Goal: Task Accomplishment & Management: Manage account settings

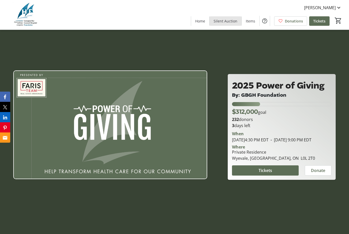
click at [231, 20] on span "Silent Auction" at bounding box center [225, 20] width 24 height 5
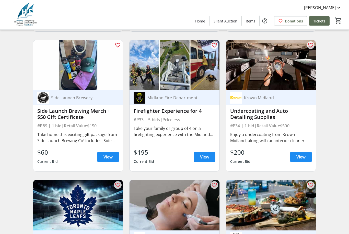
scroll to position [1732, 0]
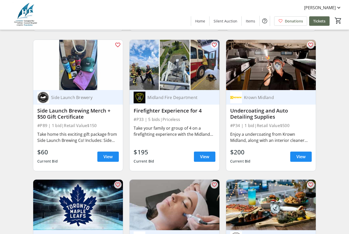
click at [341, 8] on mat-icon at bounding box center [338, 8] width 6 height 6
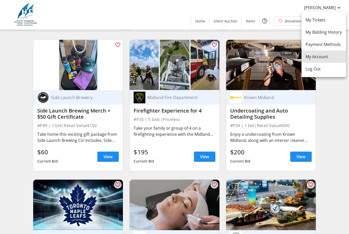
click at [323, 56] on span "My Account" at bounding box center [323, 57] width 36 height 6
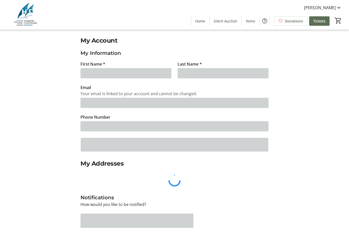
type input "[PERSON_NAME]"
type input "[EMAIL_ADDRESS][DOMAIN_NAME]"
type input "[PHONE_NUMBER]"
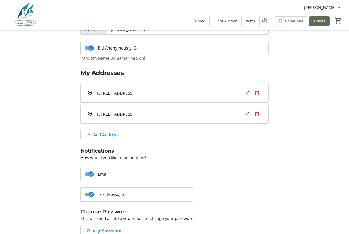
scroll to position [105, 0]
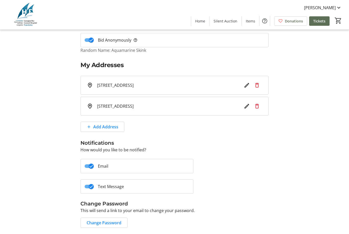
click at [136, 167] on mat-slide-toggle "Email" at bounding box center [136, 166] width 113 height 14
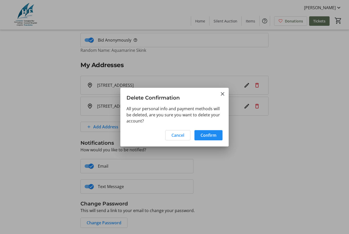
click at [212, 138] on span "Confirm" at bounding box center [208, 135] width 16 height 6
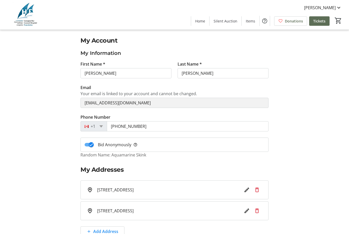
scroll to position [105, 0]
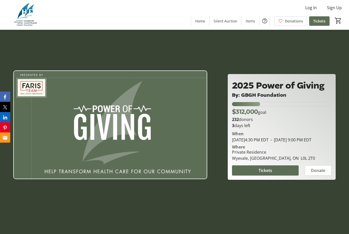
click at [333, 11] on span at bounding box center [333, 8] width 23 height 12
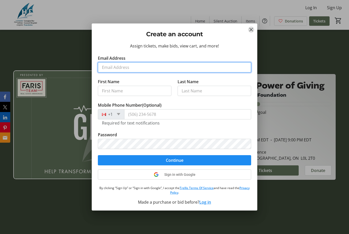
click at [166, 69] on input "Email Address" at bounding box center [174, 67] width 153 height 10
type input "[EMAIL_ADDRESS][DOMAIN_NAME]"
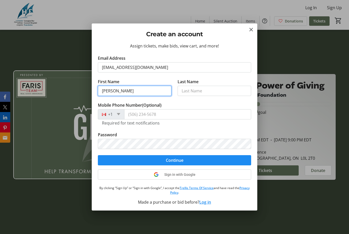
type input "[PERSON_NAME]"
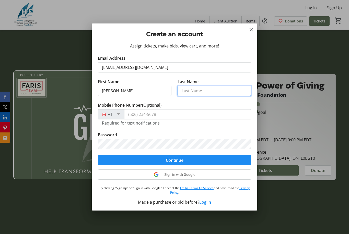
click at [216, 91] on input "Last Name" at bounding box center [213, 91] width 73 height 10
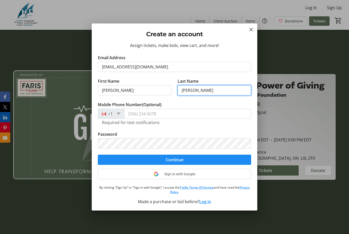
scroll to position [1, 0]
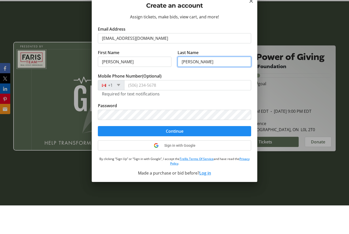
type input "[PERSON_NAME]"
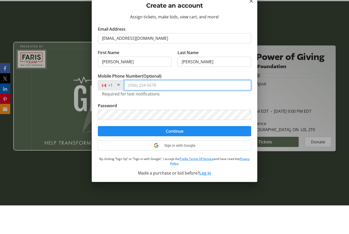
click at [178, 109] on input "Mobile Phone Number (Optional)" at bounding box center [187, 114] width 127 height 10
type input "[PHONE_NUMBER]"
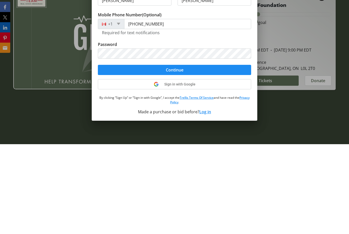
click at [208, 154] on span "submit" at bounding box center [174, 160] width 153 height 12
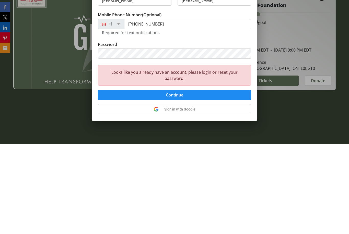
scroll to position [0, 0]
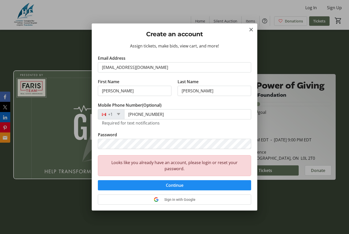
click at [178, 187] on span "Continue" at bounding box center [175, 185] width 18 height 6
click at [252, 32] on mat-icon "Close" at bounding box center [251, 30] width 6 height 6
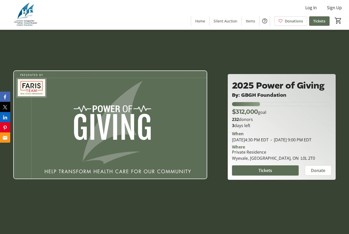
click at [314, 9] on span "Log In" at bounding box center [310, 8] width 11 height 6
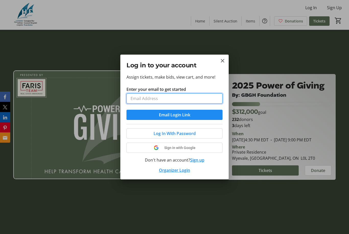
click at [187, 102] on input "Enter your email to get started" at bounding box center [174, 98] width 96 height 10
click at [179, 99] on input "Enter your email to get started" at bounding box center [174, 98] width 96 height 10
type input "[EMAIL_ADDRESS][DOMAIN_NAME]"
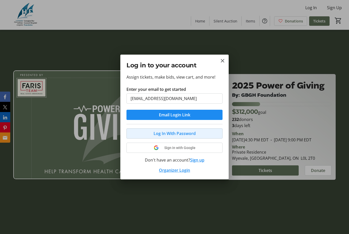
click at [189, 137] on span at bounding box center [174, 133] width 95 height 12
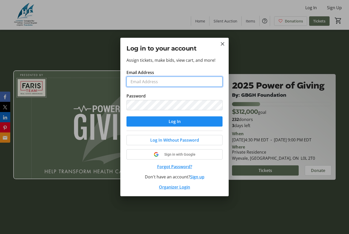
click at [174, 85] on input "Email Address" at bounding box center [174, 82] width 96 height 10
type input "[EMAIL_ADDRESS][DOMAIN_NAME]"
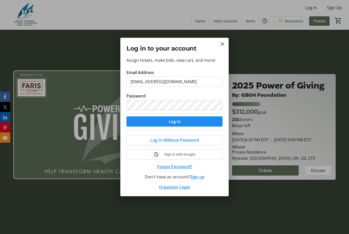
click at [190, 142] on span "Log In Without Password" at bounding box center [174, 140] width 49 height 6
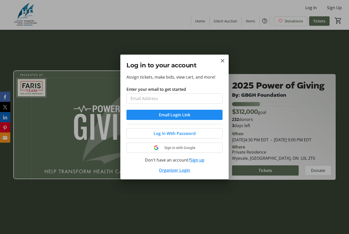
click at [186, 136] on span "Log In With Password" at bounding box center [174, 133] width 42 height 6
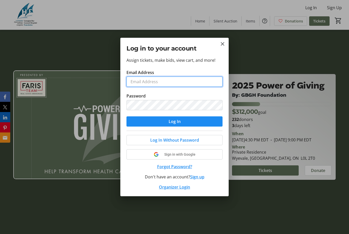
click at [177, 82] on input "Email Address" at bounding box center [174, 82] width 96 height 10
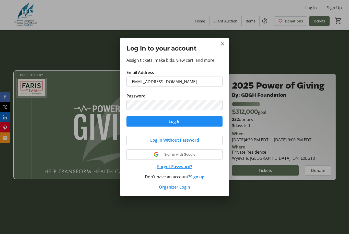
click at [183, 121] on span "submit" at bounding box center [174, 121] width 96 height 12
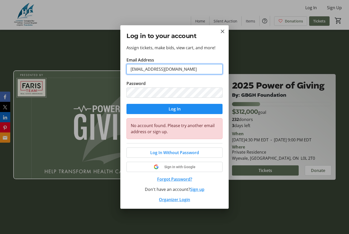
click at [183, 71] on input "[EMAIL_ADDRESS][DOMAIN_NAME]" at bounding box center [174, 69] width 96 height 10
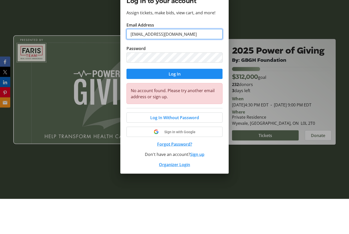
type input "[EMAIL_ADDRESS][DOMAIN_NAME]"
click at [192, 103] on span "submit" at bounding box center [174, 109] width 96 height 12
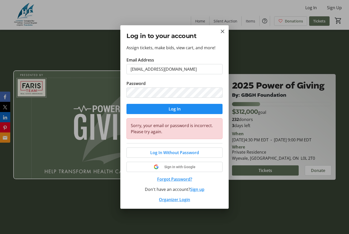
click at [181, 181] on button "Forgot Password?" at bounding box center [174, 179] width 96 height 6
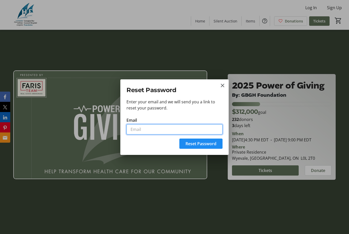
click at [163, 129] on input "Email" at bounding box center [174, 129] width 96 height 10
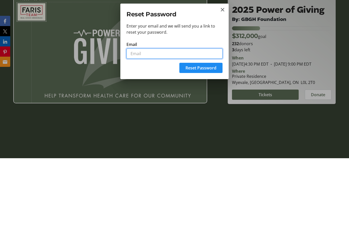
type input "[EMAIL_ADDRESS][DOMAIN_NAME]"
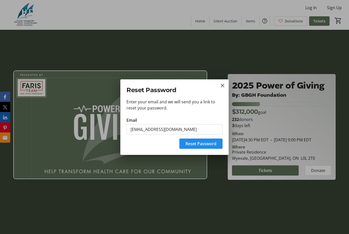
click at [210, 141] on span "Reset Password" at bounding box center [200, 144] width 31 height 6
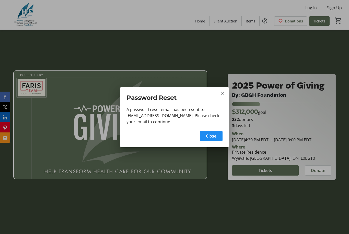
click at [214, 134] on span "Close" at bounding box center [211, 136] width 10 height 6
